Goal: Transaction & Acquisition: Book appointment/travel/reservation

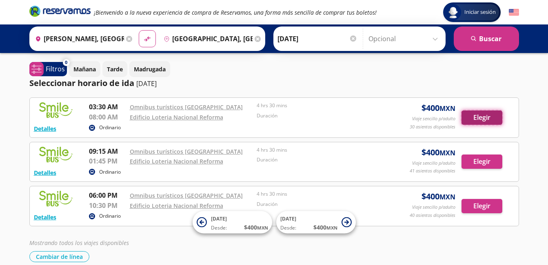
click at [484, 117] on button "Elegir" at bounding box center [481, 117] width 41 height 14
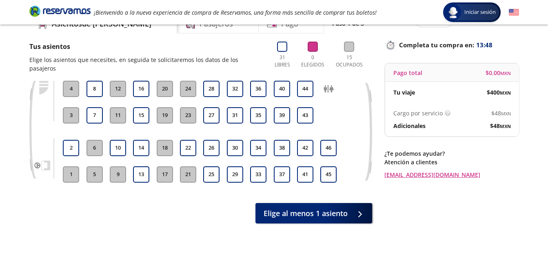
scroll to position [29, 0]
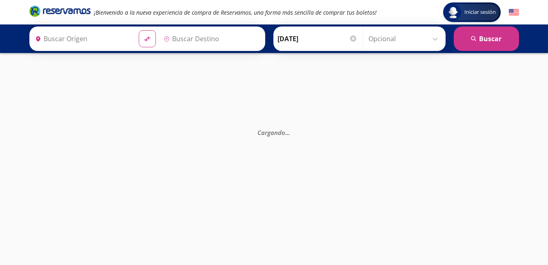
type input "[GEOGRAPHIC_DATA], [GEOGRAPHIC_DATA]"
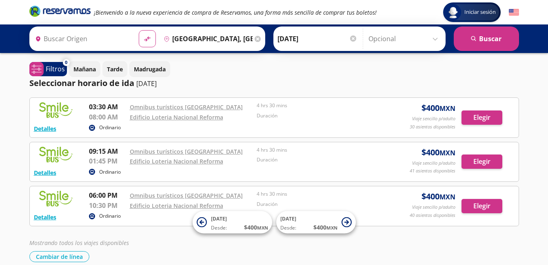
type input "[PERSON_NAME], [GEOGRAPHIC_DATA]"
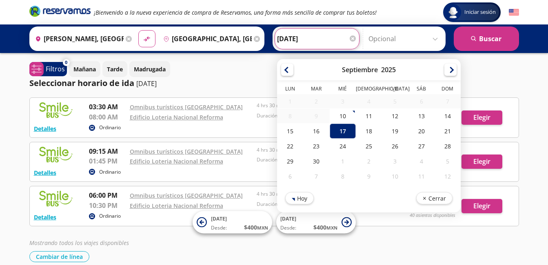
click at [329, 40] on input "[DATE]" at bounding box center [317, 39] width 80 height 20
click at [433, 117] on div "13" at bounding box center [421, 115] width 26 height 15
type input "[DATE]"
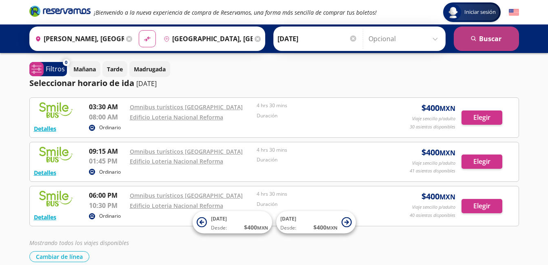
click at [475, 42] on icon "search" at bounding box center [473, 39] width 6 height 6
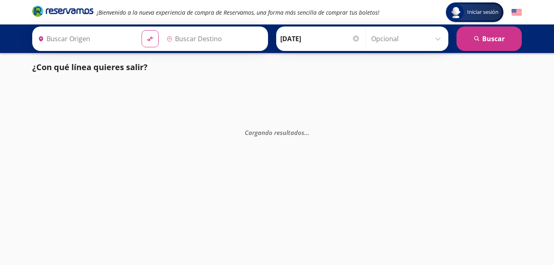
type input "[PERSON_NAME], [GEOGRAPHIC_DATA]"
type input "[GEOGRAPHIC_DATA], [GEOGRAPHIC_DATA]"
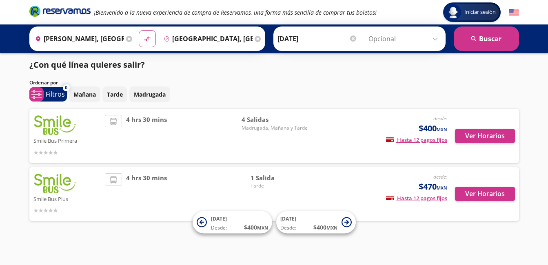
scroll to position [3, 0]
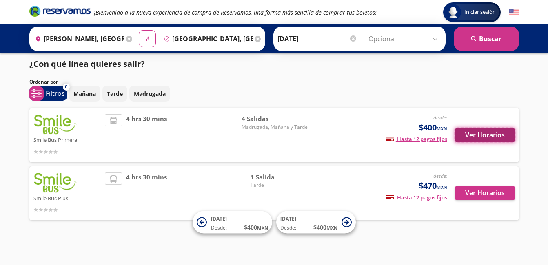
click at [477, 136] on button "Ver Horarios" at bounding box center [485, 135] width 60 height 14
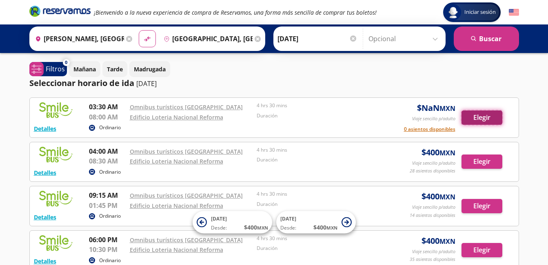
click at [483, 115] on button "Elegir" at bounding box center [481, 117] width 41 height 14
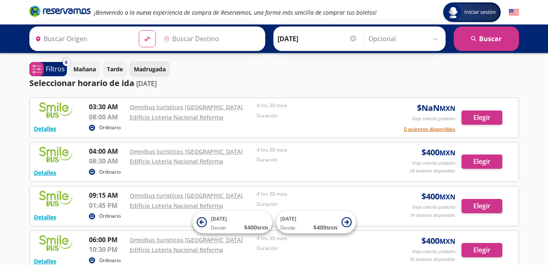
type input "[PERSON_NAME], [GEOGRAPHIC_DATA]"
type input "[GEOGRAPHIC_DATA], [GEOGRAPHIC_DATA]"
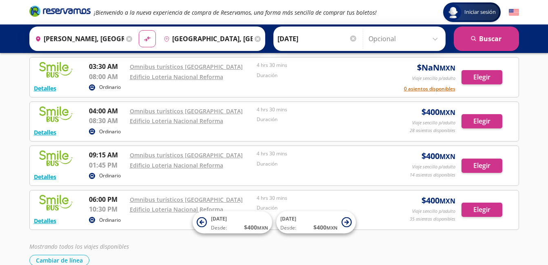
scroll to position [41, 0]
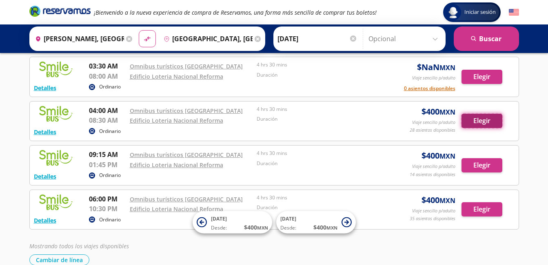
click at [484, 121] on button "Elegir" at bounding box center [481, 121] width 41 height 14
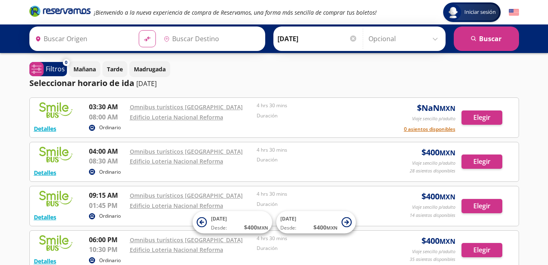
type input "[PERSON_NAME], [GEOGRAPHIC_DATA]"
type input "[GEOGRAPHIC_DATA], [GEOGRAPHIC_DATA]"
